Goal: Find specific page/section: Find specific page/section

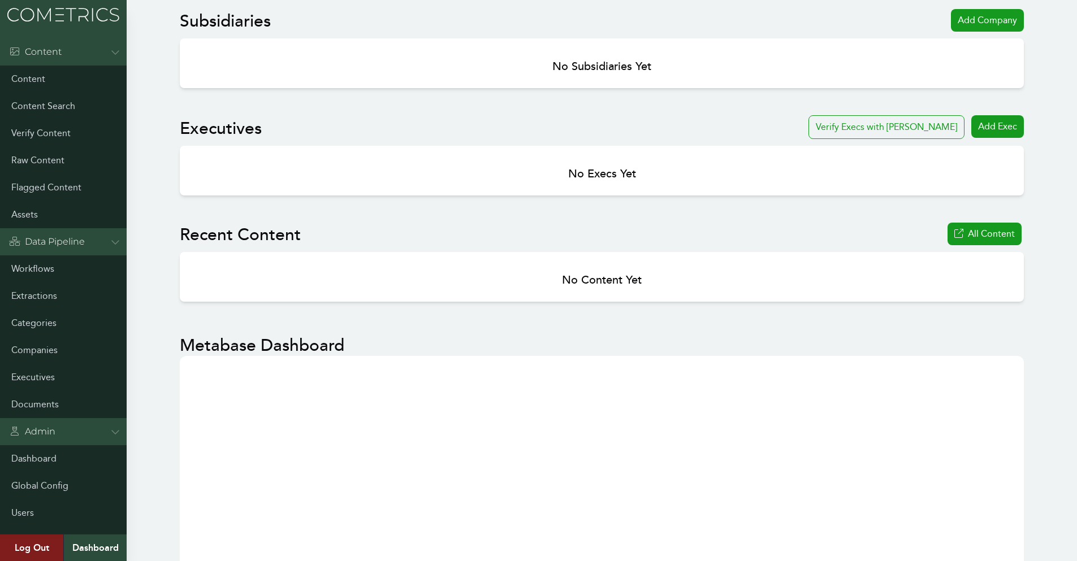
drag, startPoint x: 1043, startPoint y: 247, endPoint x: 1035, endPoint y: 332, distance: 85.1
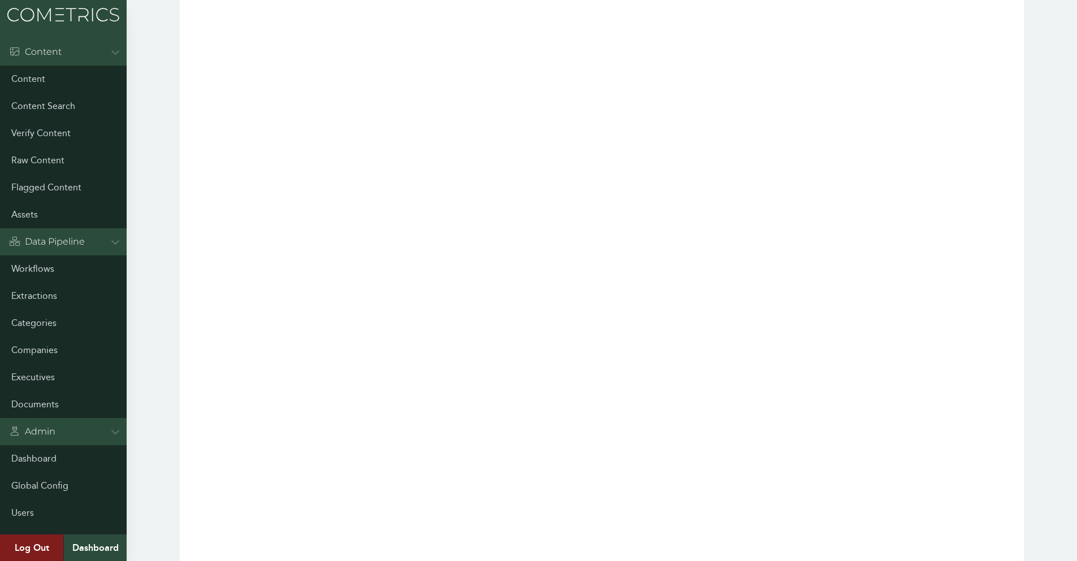
scroll to position [1720, 0]
